Goal: Information Seeking & Learning: Learn about a topic

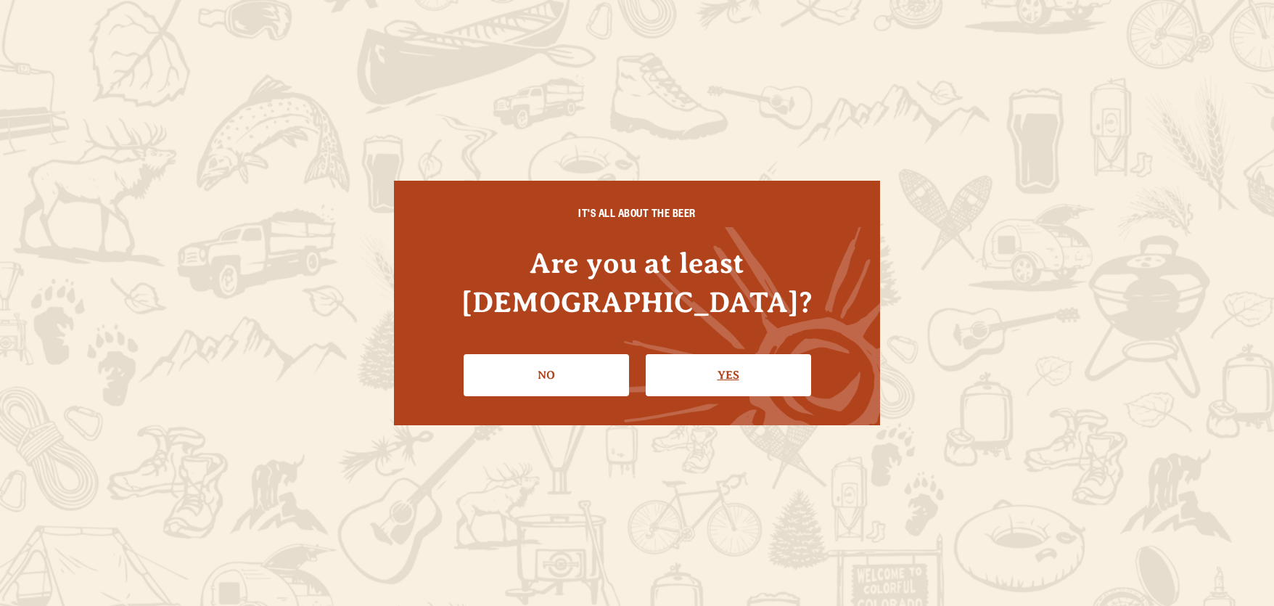
click at [742, 363] on link "Yes" at bounding box center [728, 375] width 165 height 42
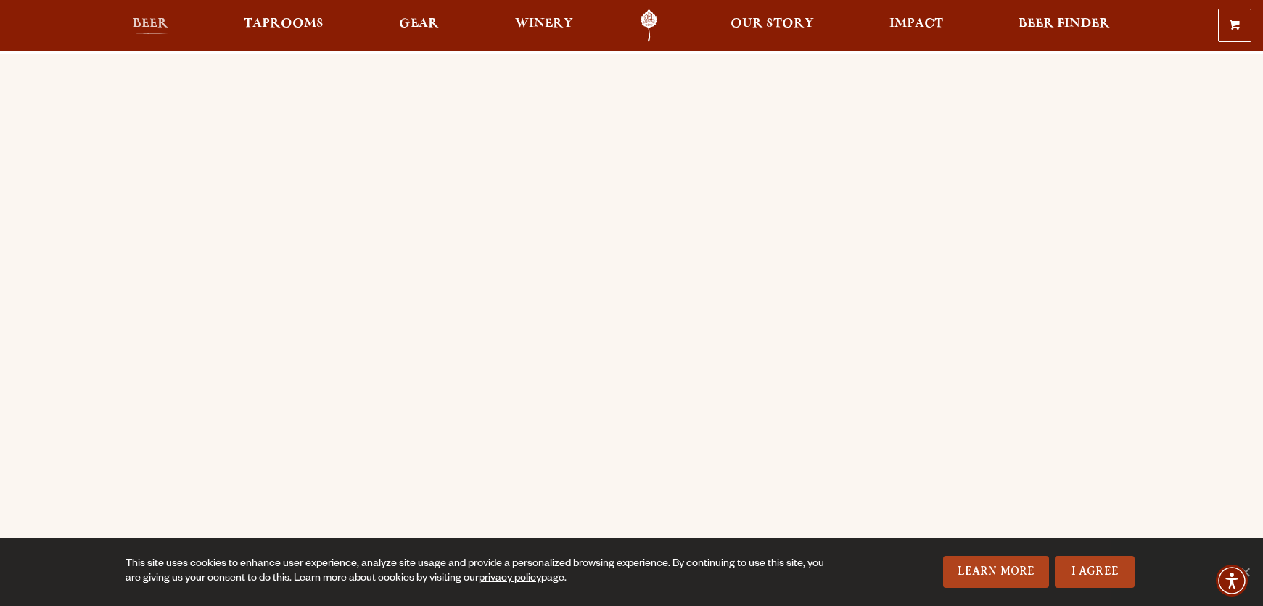
click at [147, 26] on span "Beer" at bounding box center [151, 24] width 36 height 12
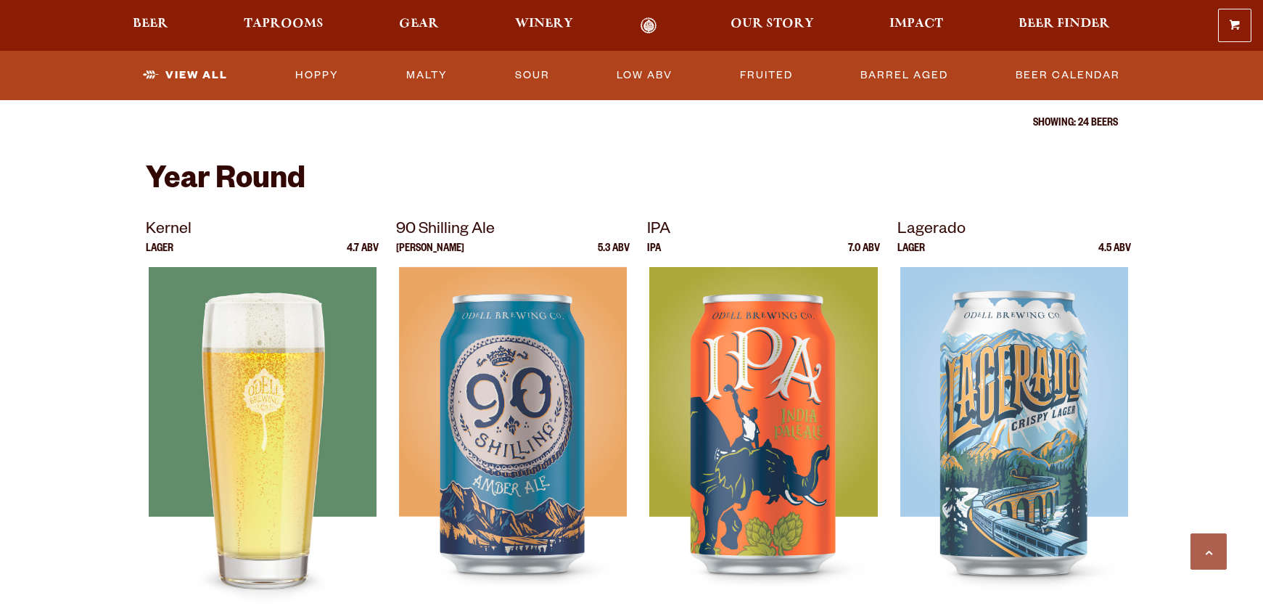
scroll to position [639, 0]
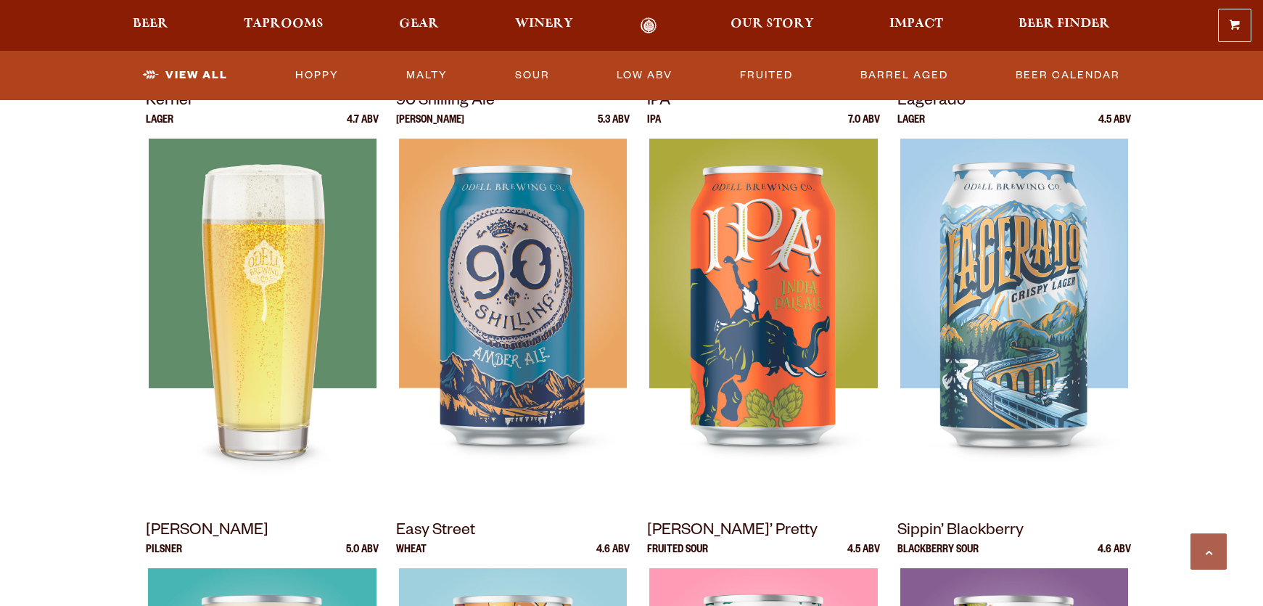
click at [248, 437] on img at bounding box center [262, 320] width 228 height 363
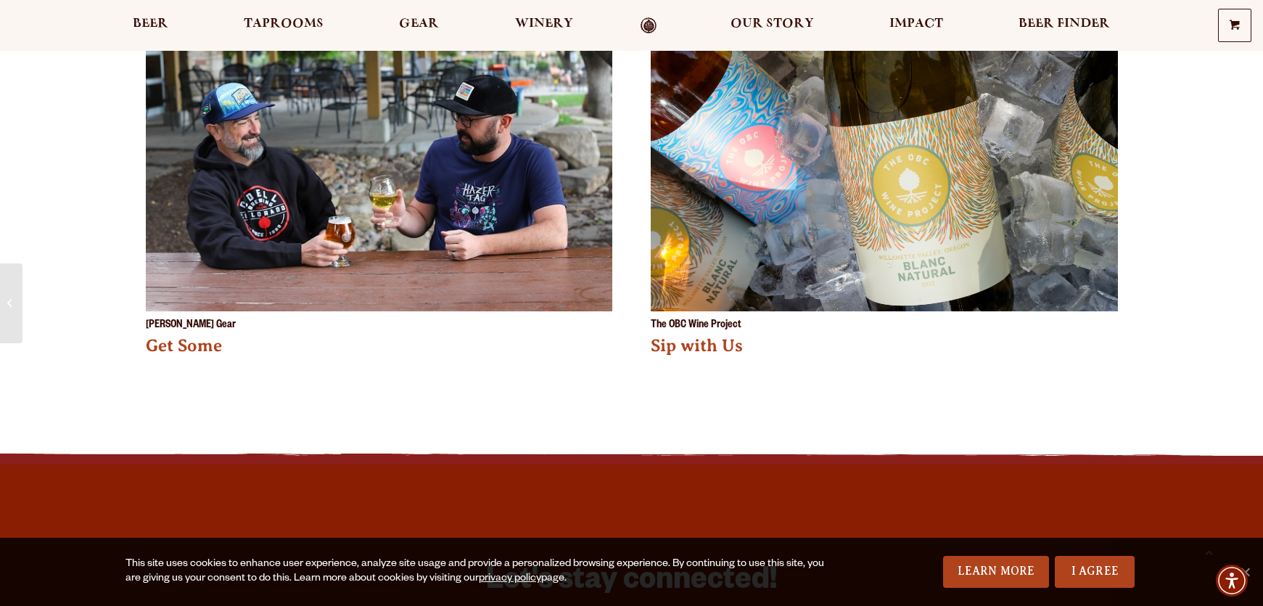
scroll to position [2658, 0]
